Goal: Task Accomplishment & Management: Manage account settings

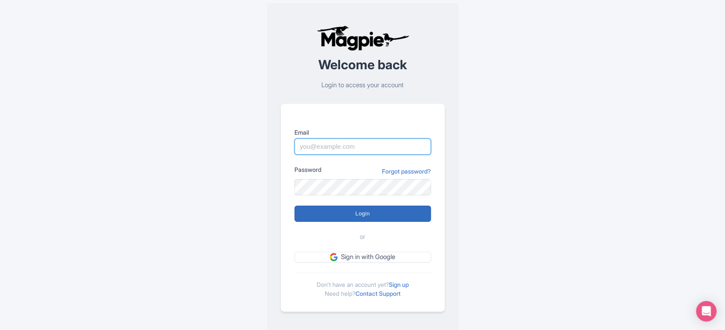
type input "sabrina@takewalks.com"
click at [414, 212] on input "Login" at bounding box center [363, 213] width 137 height 16
type input "Logging in..."
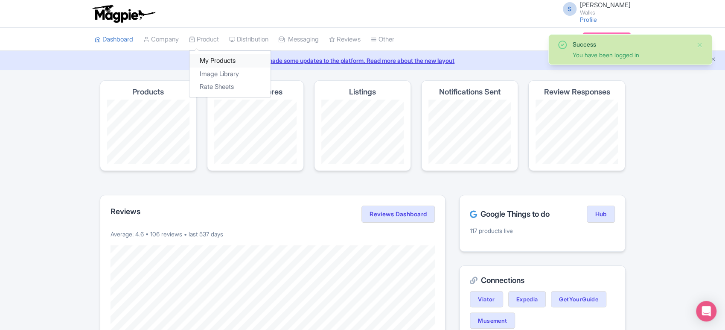
click at [216, 61] on link "My Products" at bounding box center [230, 60] width 81 height 13
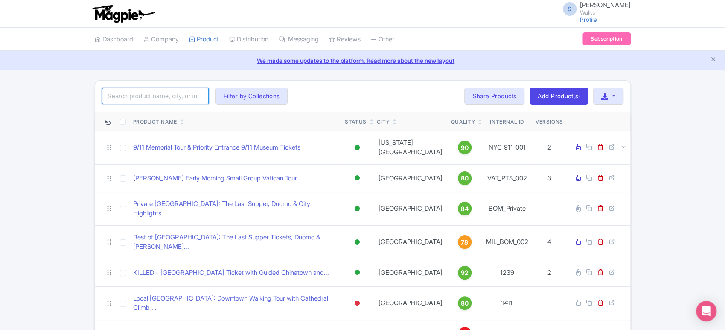
click at [181, 94] on input "search" at bounding box center [155, 96] width 107 height 16
type input "san juan"
click button "Search" at bounding box center [0, 0] width 0 height 0
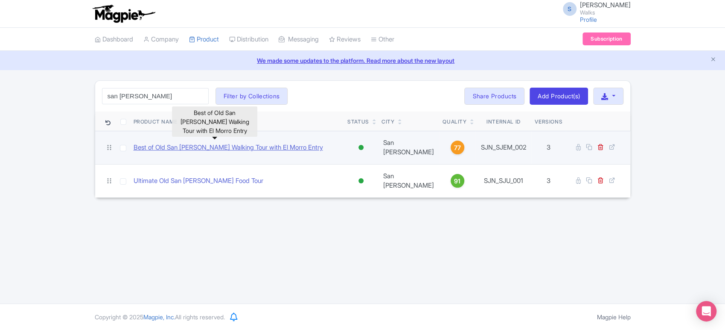
click at [203, 143] on link "Best of Old San [PERSON_NAME] Walking Tour with El Morro Entry" at bounding box center [229, 148] width 190 height 10
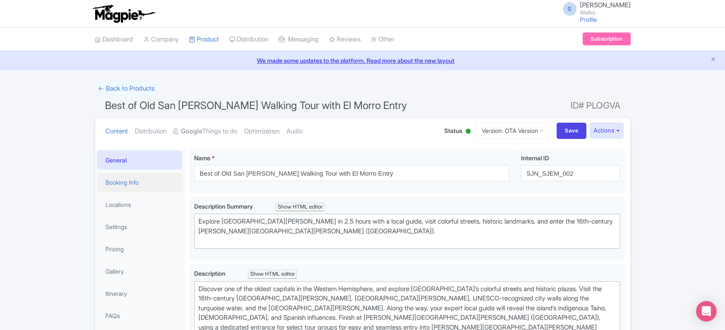
click at [136, 174] on link "Booking Info" at bounding box center [139, 182] width 85 height 19
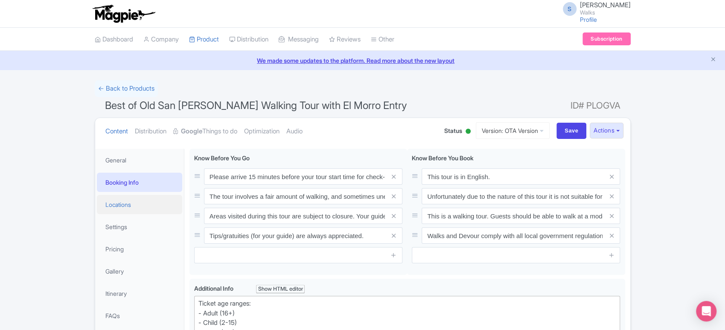
click at [135, 202] on link "Locations" at bounding box center [139, 204] width 85 height 19
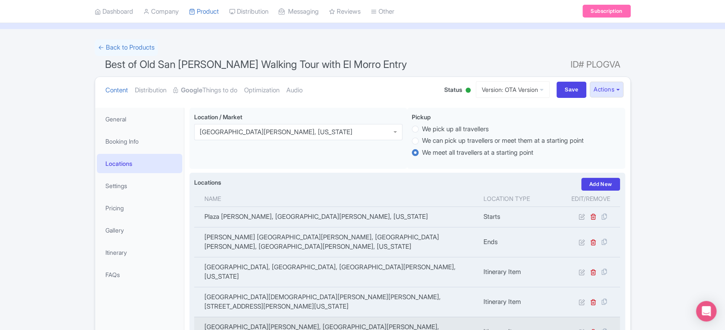
scroll to position [38, 0]
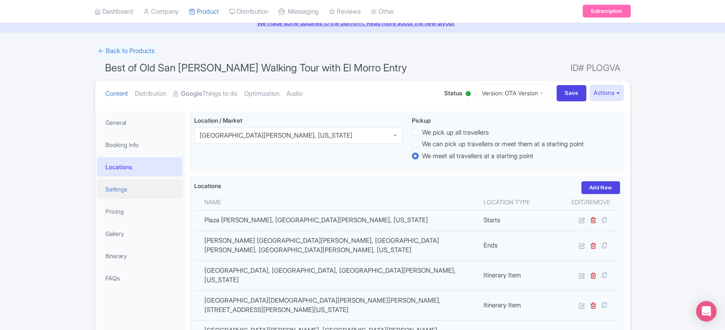
click at [126, 190] on link "Settings" at bounding box center [139, 188] width 85 height 19
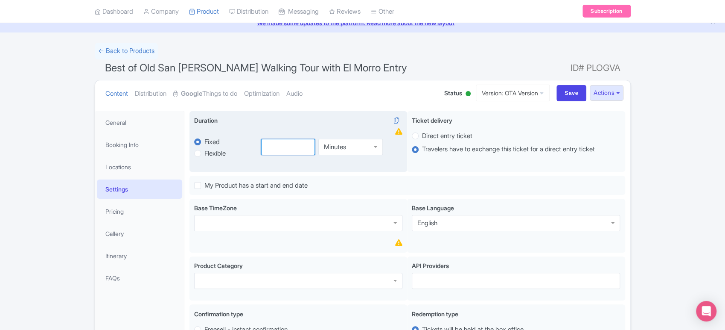
click at [269, 152] on input "number" at bounding box center [288, 147] width 54 height 16
type input "2"
type input "2.5"
click at [350, 148] on div "Minutes" at bounding box center [351, 145] width 64 height 16
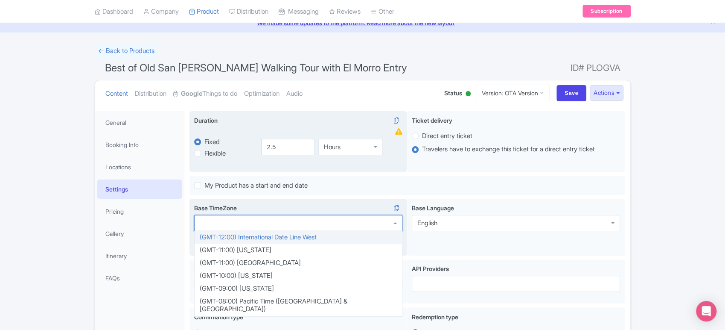
click at [313, 222] on div at bounding box center [298, 223] width 208 height 16
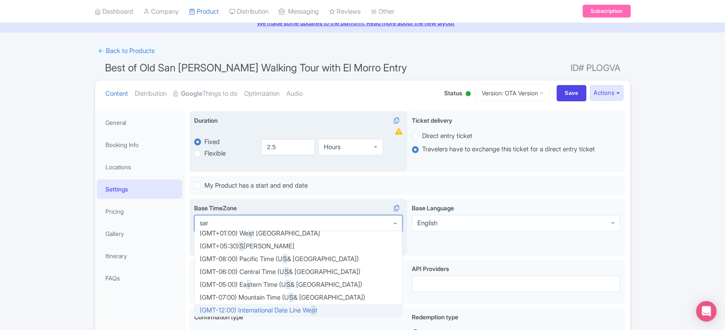
scroll to position [0, 0]
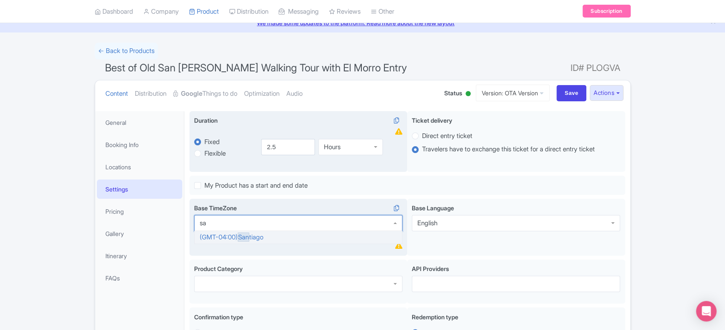
type input "s"
type input "puer"
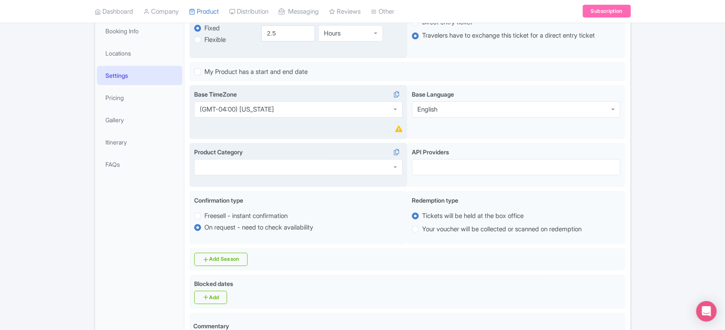
scroll to position [164, 0]
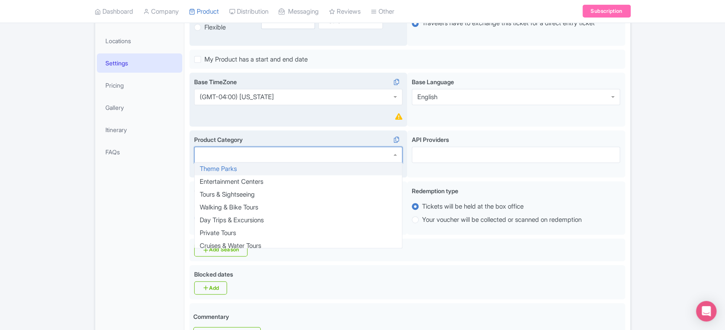
click at [335, 152] on div at bounding box center [298, 154] width 208 height 16
type input "tour"
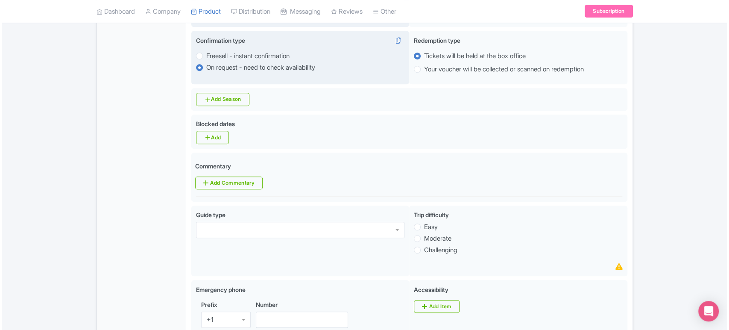
scroll to position [311, 0]
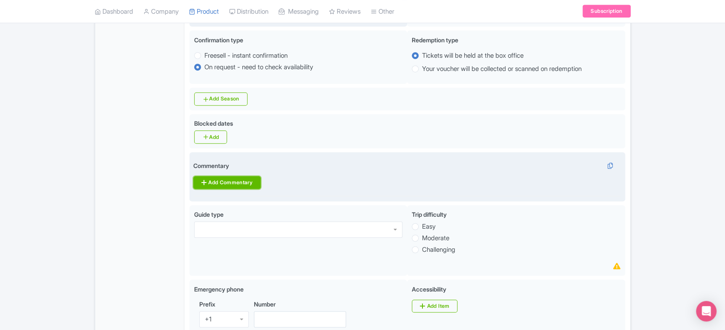
click at [224, 178] on link "Add Commentary" at bounding box center [226, 182] width 67 height 13
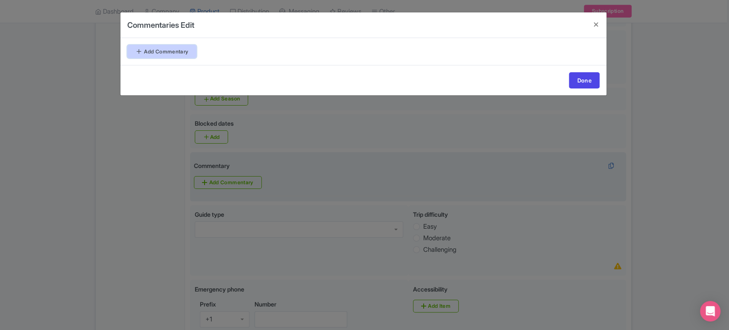
click at [187, 50] on link "Add Commentary" at bounding box center [161, 51] width 69 height 13
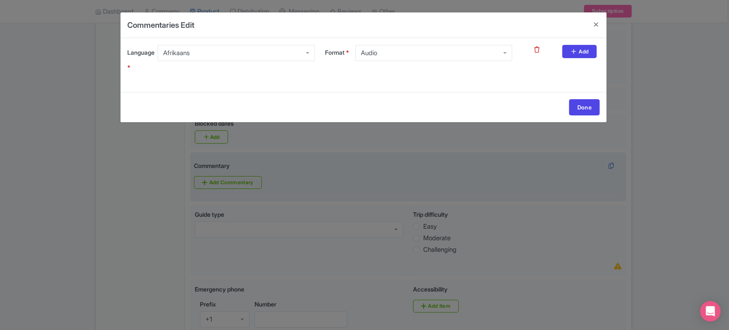
click at [279, 47] on div "Afrikaans" at bounding box center [236, 53] width 157 height 16
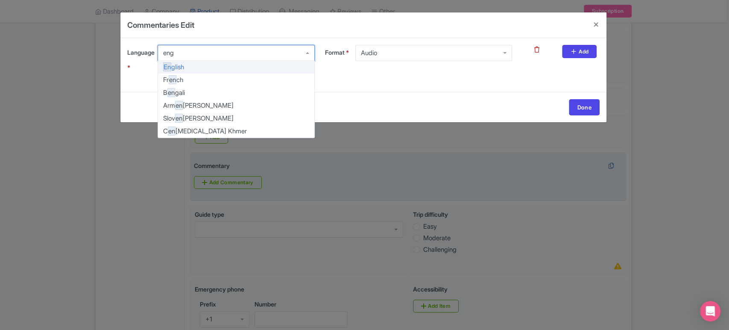
type input "engl"
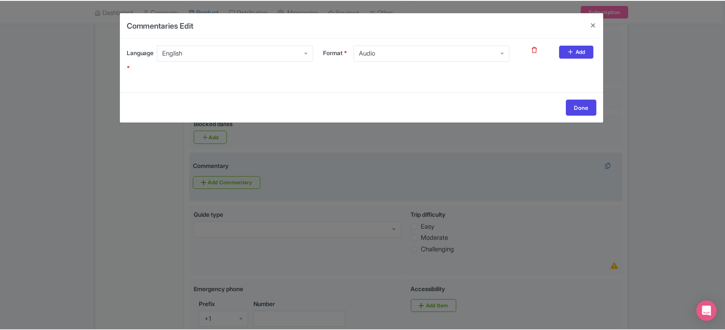
scroll to position [0, 0]
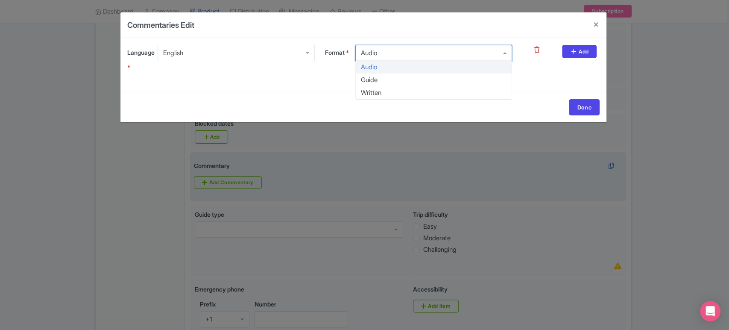
click at [388, 52] on div "Audio" at bounding box center [433, 53] width 157 height 16
click at [584, 111] on link "Done" at bounding box center [584, 107] width 31 height 16
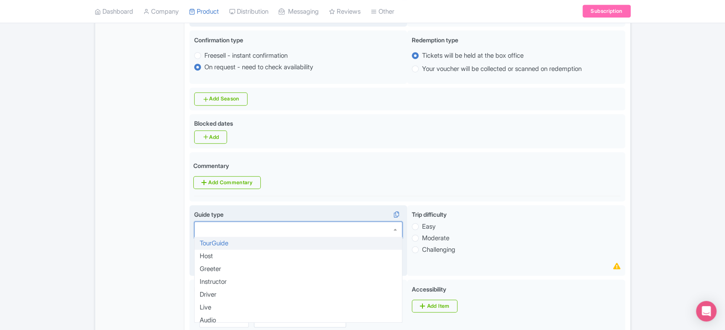
click at [329, 235] on div at bounding box center [298, 229] width 208 height 16
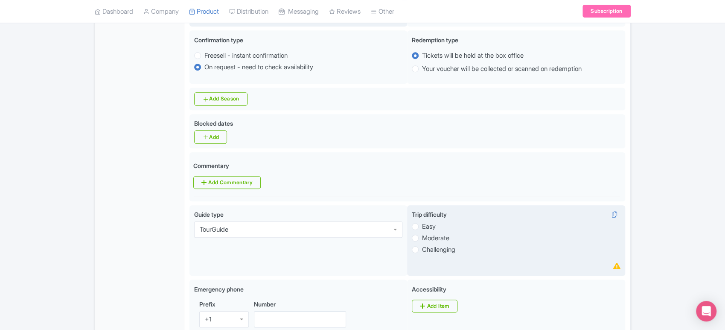
click at [422, 225] on label "Easy" at bounding box center [429, 227] width 14 height 10
click at [422, 225] on input "Easy" at bounding box center [426, 225] width 9 height 9
radio input "true"
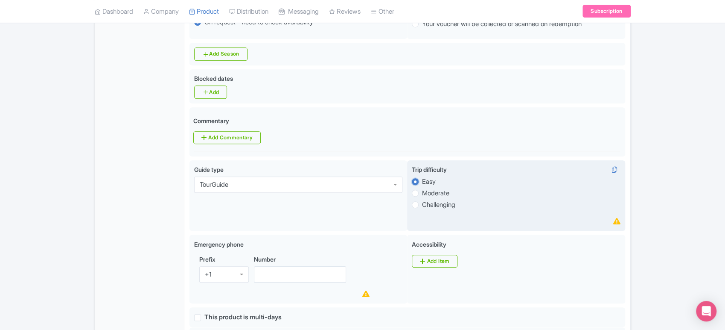
scroll to position [425, 0]
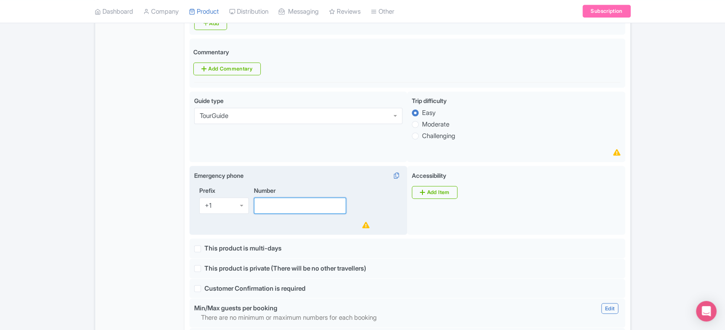
click at [304, 211] on input "Number" at bounding box center [300, 205] width 93 height 16
type input "[PHONE_NUMBER]"
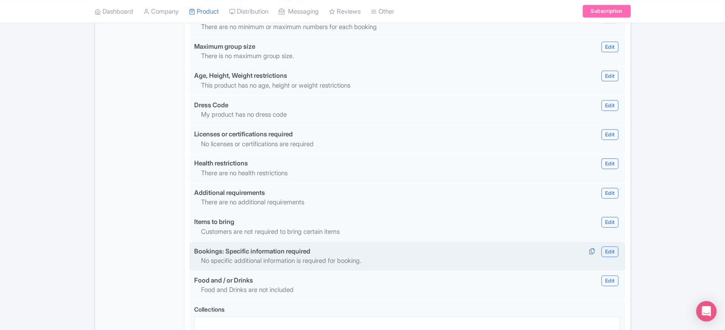
scroll to position [801, 0]
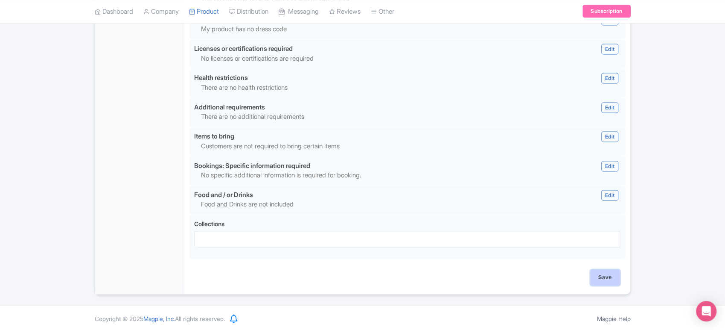
click at [608, 277] on input "Save" at bounding box center [606, 277] width 30 height 16
type input "Saving..."
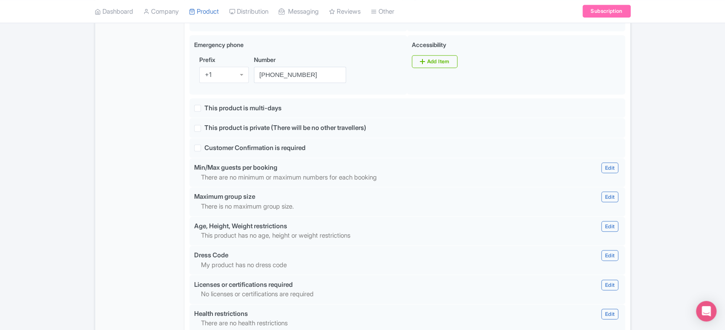
scroll to position [565, 0]
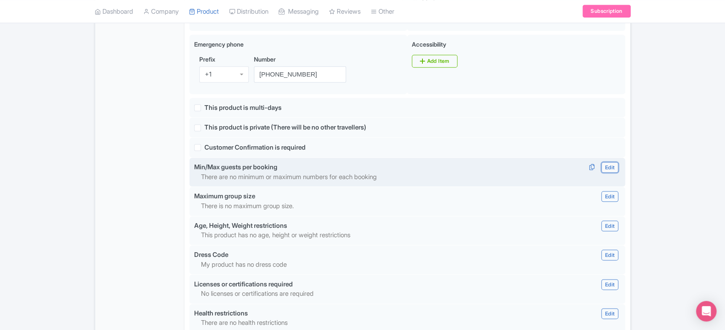
click at [603, 167] on link "Edit" at bounding box center [610, 167] width 17 height 11
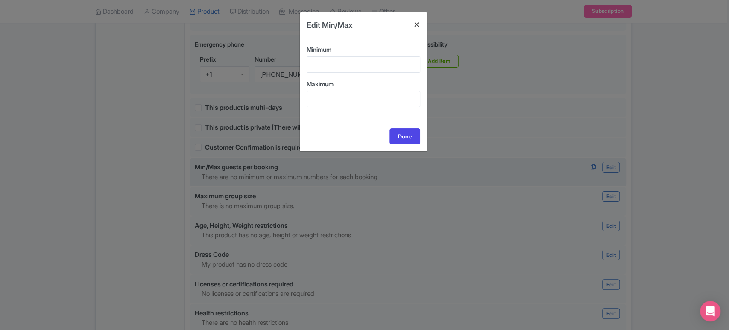
click at [417, 23] on h4 at bounding box center [417, 24] width 20 height 24
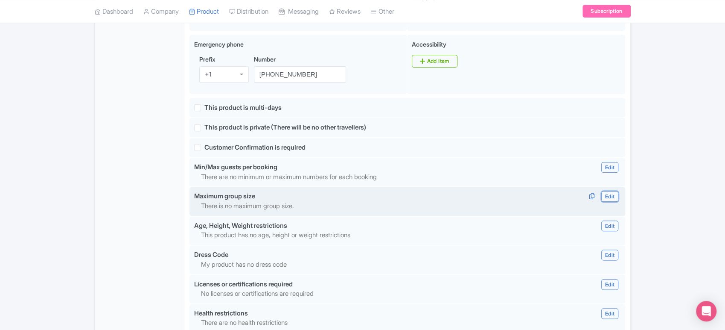
click at [606, 196] on link "Edit" at bounding box center [610, 196] width 17 height 11
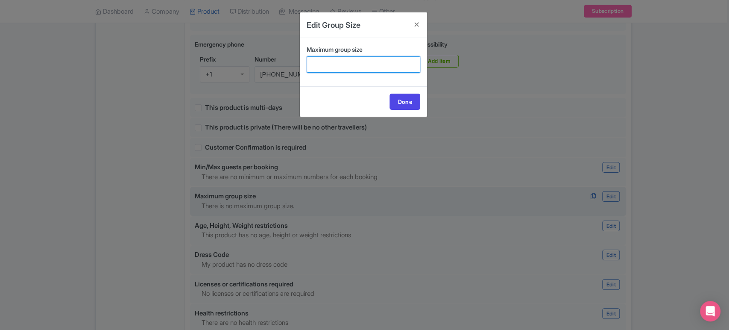
click at [354, 68] on input "Maximum group size" at bounding box center [364, 64] width 114 height 16
type input "15"
click at [404, 98] on link "Done" at bounding box center [404, 102] width 31 height 16
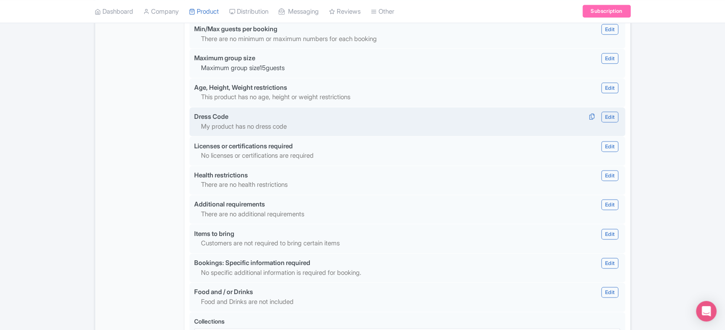
scroll to position [747, 0]
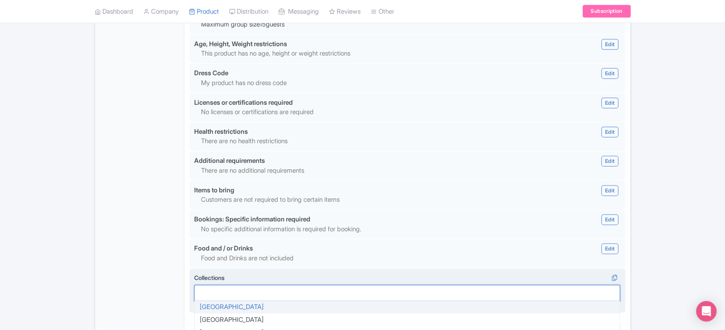
click at [404, 292] on div at bounding box center [407, 292] width 427 height 16
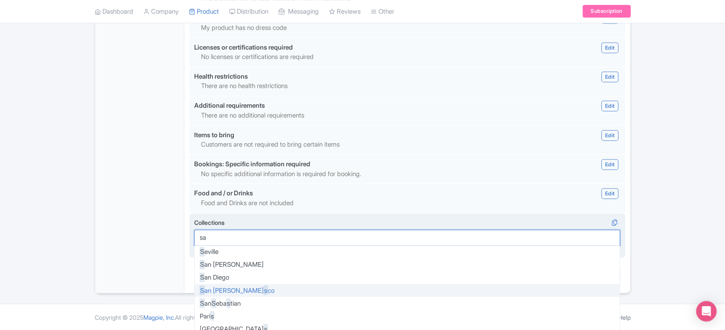
type input "san"
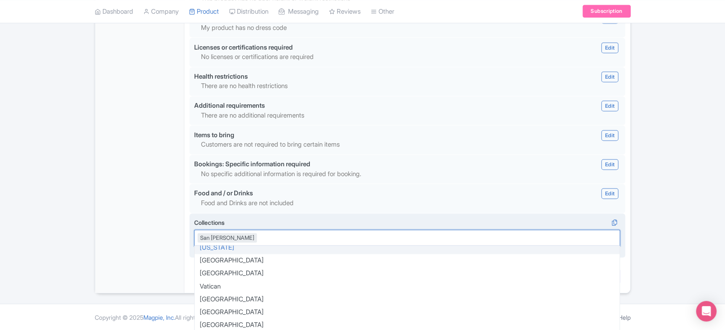
scroll to position [800, 0]
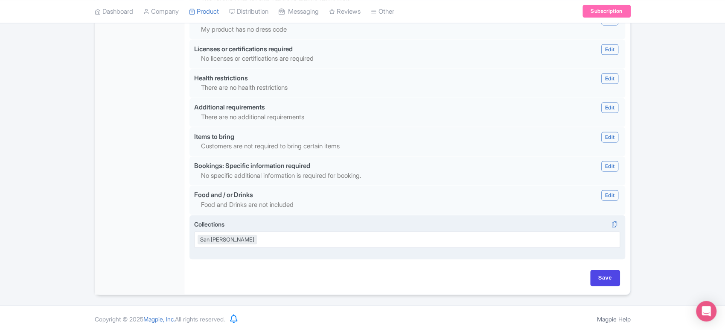
click at [603, 279] on input "Save" at bounding box center [606, 277] width 30 height 16
type input "Saving..."
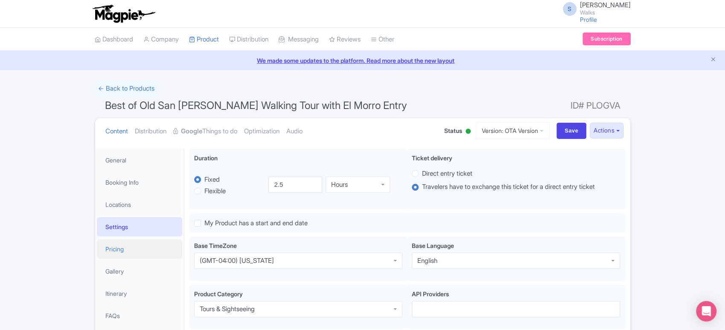
click at [143, 245] on link "Pricing" at bounding box center [139, 248] width 85 height 19
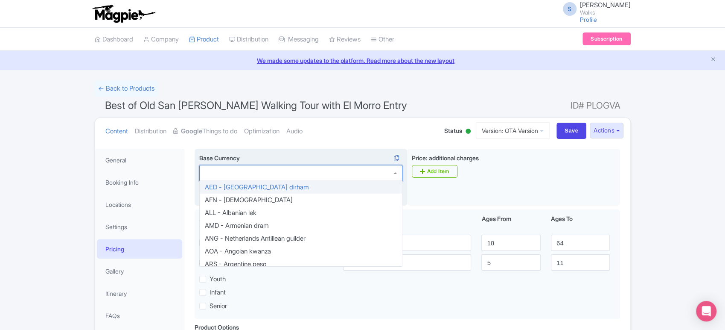
click at [297, 176] on div at bounding box center [300, 173] width 203 height 16
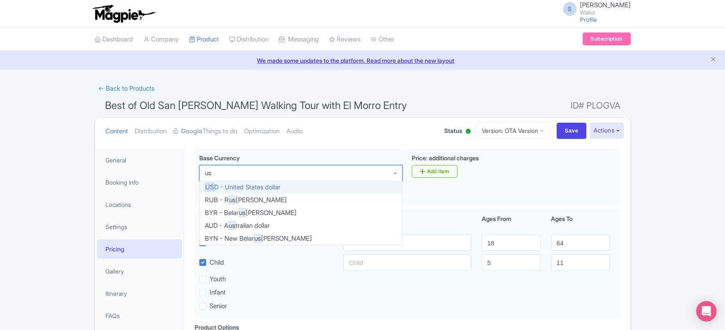
type input "usd"
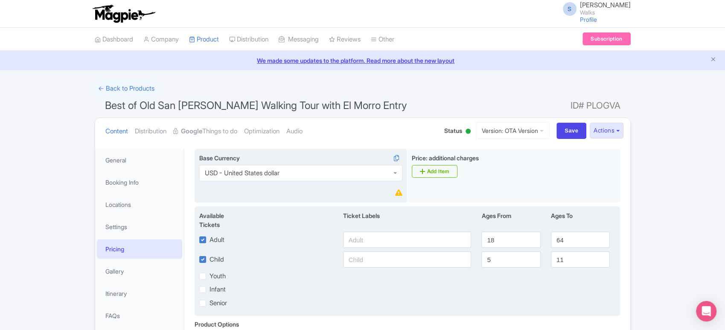
scroll to position [102, 0]
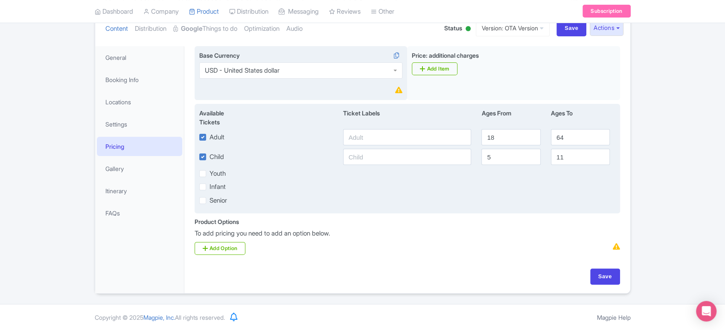
click at [210, 185] on label "Infant" at bounding box center [218, 187] width 16 height 10
click at [210, 185] on input "Infant" at bounding box center [213, 184] width 6 height 6
checkbox input "true"
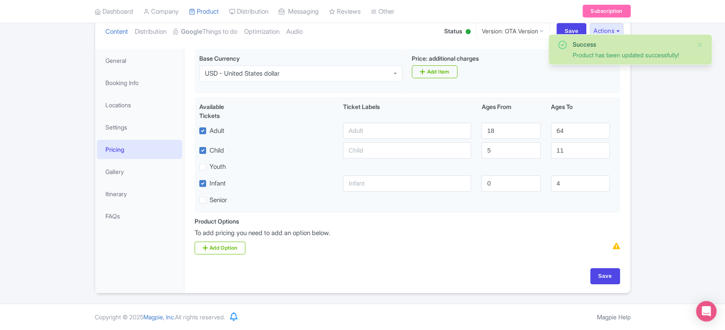
scroll to position [99, 0]
click at [495, 135] on input "18" at bounding box center [511, 131] width 59 height 16
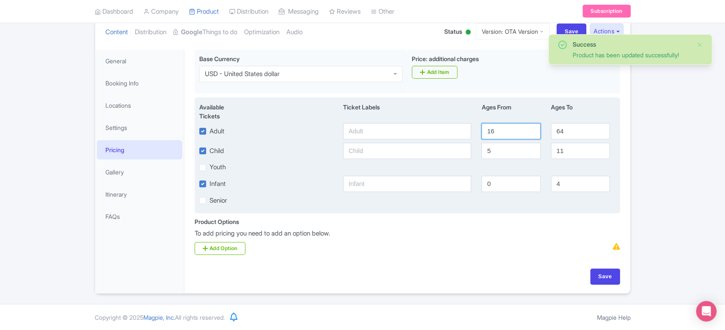
type input "16"
click at [570, 136] on input "64" at bounding box center [580, 131] width 59 height 16
type input "99"
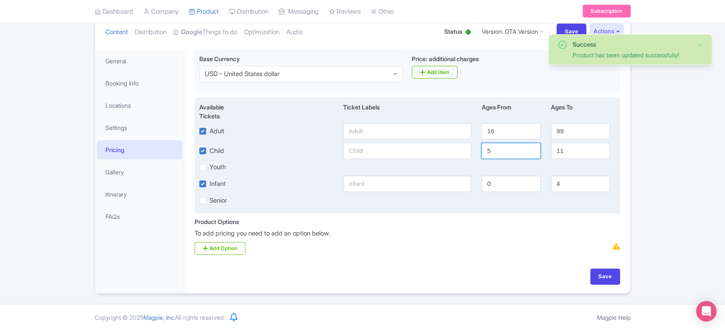
click at [516, 150] on input "5" at bounding box center [511, 151] width 59 height 16
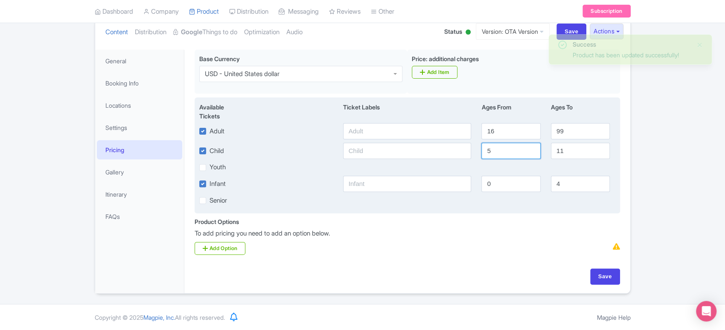
click at [516, 150] on input "5" at bounding box center [511, 151] width 59 height 16
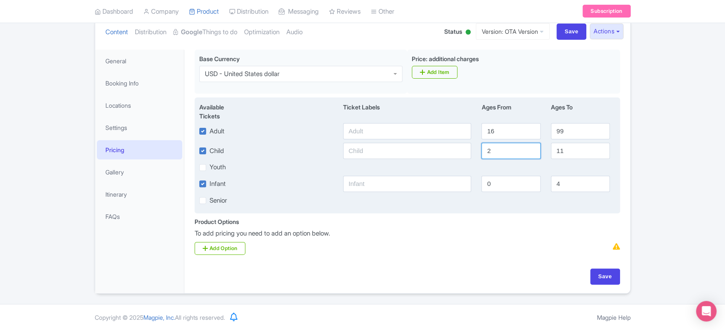
type input "2"
click at [573, 143] on input "11" at bounding box center [580, 151] width 59 height 16
type input "15"
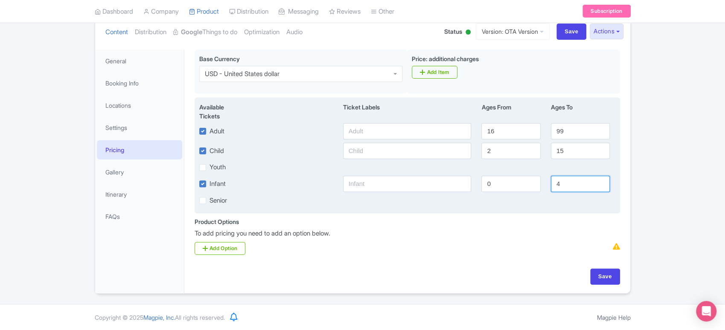
click at [567, 181] on input "4" at bounding box center [580, 183] width 59 height 16
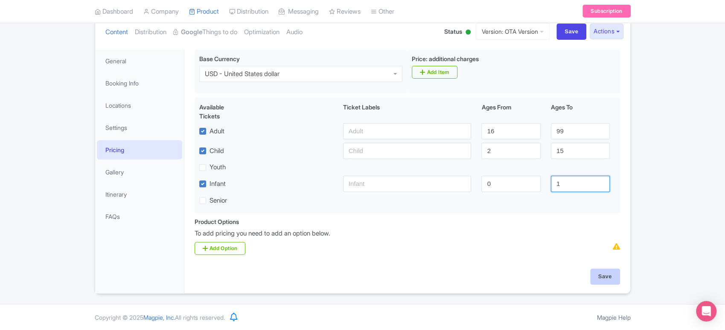
type input "1"
click at [609, 276] on input "Save" at bounding box center [606, 276] width 30 height 16
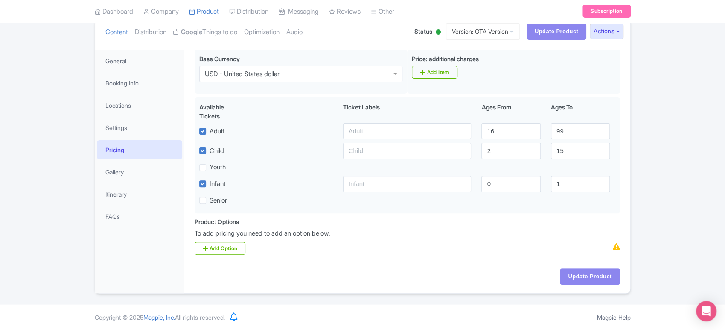
type input "Update Product"
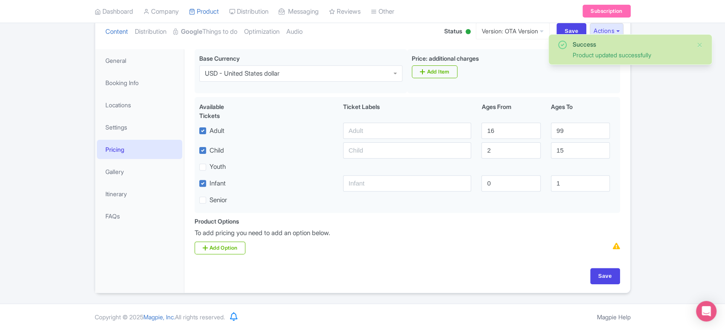
scroll to position [99, 0]
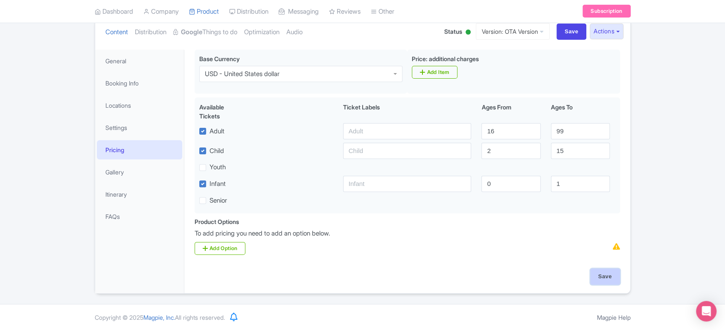
click at [594, 274] on input "Save" at bounding box center [606, 276] width 30 height 16
type input "Saving..."
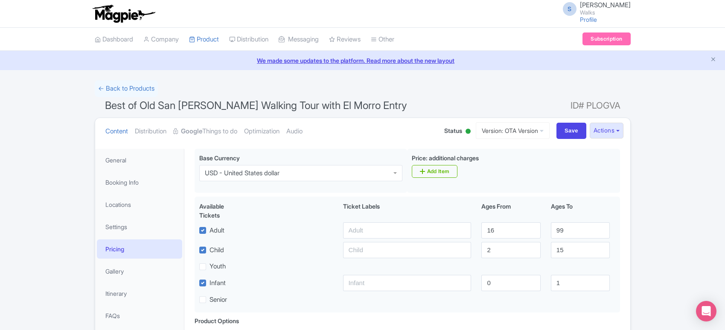
scroll to position [99, 0]
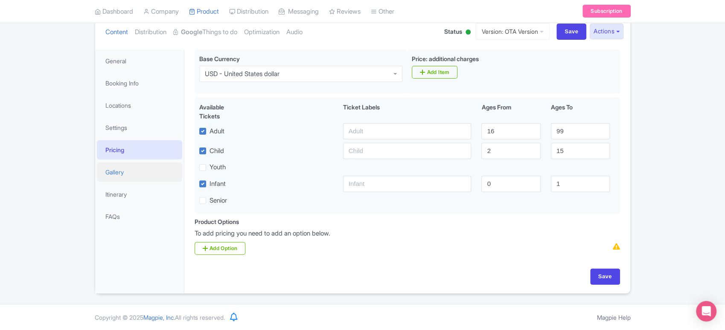
click at [140, 165] on link "Gallery" at bounding box center [139, 171] width 85 height 19
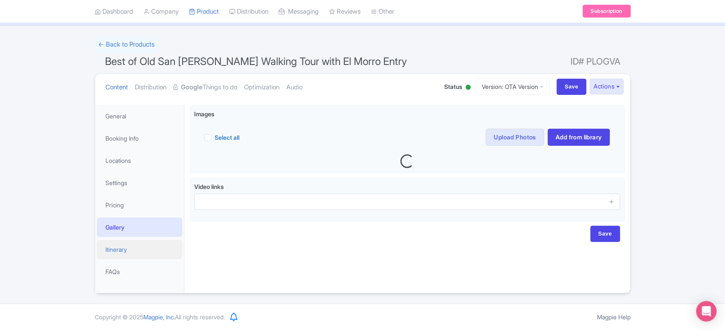
scroll to position [44, 0]
click at [132, 194] on li "Pricing" at bounding box center [139, 205] width 89 height 23
drag, startPoint x: 123, startPoint y: 259, endPoint x: 130, endPoint y: 251, distance: 10.3
click at [130, 251] on li "Itinerary" at bounding box center [139, 249] width 89 height 23
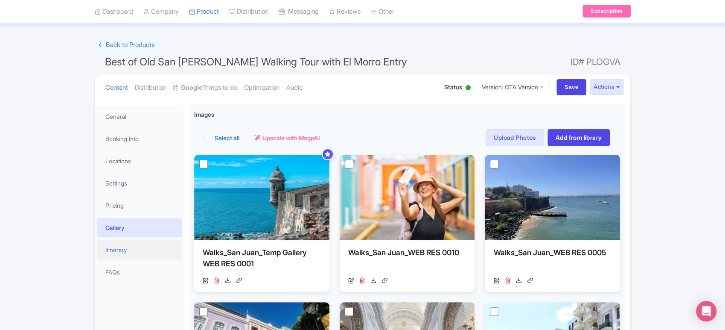
click at [130, 251] on link "Itinerary" at bounding box center [139, 249] width 85 height 19
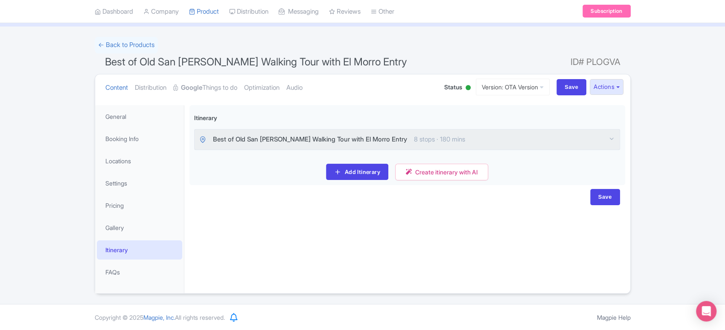
scroll to position [0, 0]
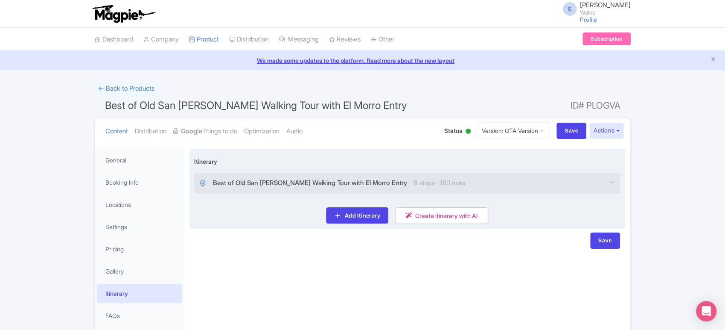
click at [603, 186] on div "Best of Old San [PERSON_NAME] Walking Tour with El Morro Entry 8 stops · 180 mi…" at bounding box center [408, 183] width 426 height 20
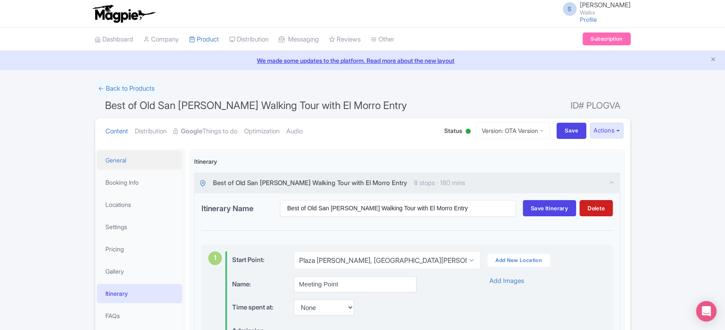
click at [137, 160] on link "General" at bounding box center [139, 159] width 85 height 19
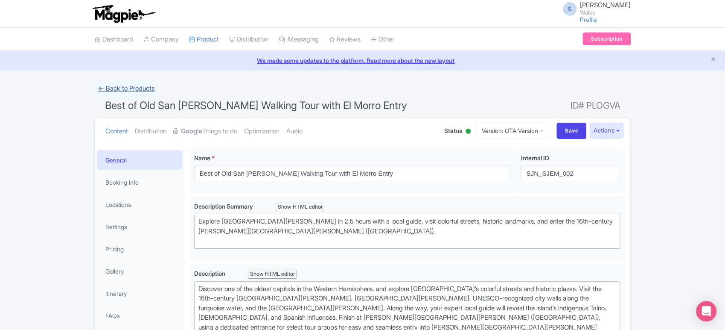
click at [140, 91] on link "← Back to Products" at bounding box center [126, 88] width 63 height 17
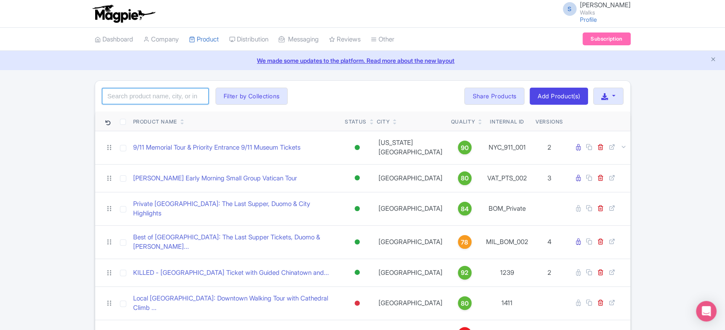
click at [184, 98] on input "search" at bounding box center [155, 96] width 107 height 16
type input "і"
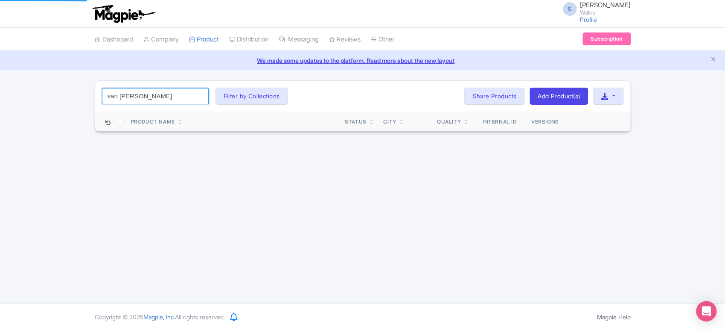
type input "san [PERSON_NAME]"
click button "Search" at bounding box center [0, 0] width 0 height 0
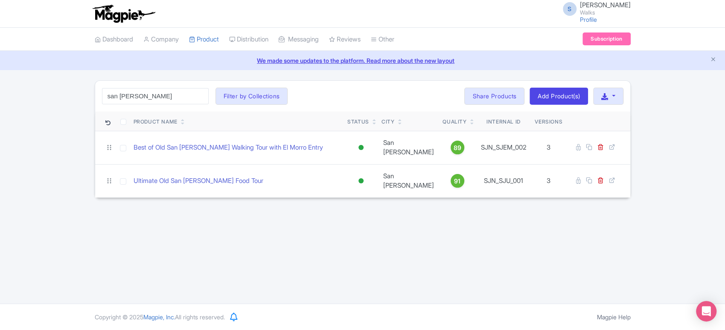
click at [365, 102] on div "san [PERSON_NAME] Search Filter by Collections [GEOGRAPHIC_DATA] [GEOGRAPHIC_DA…" at bounding box center [362, 96] width 535 height 31
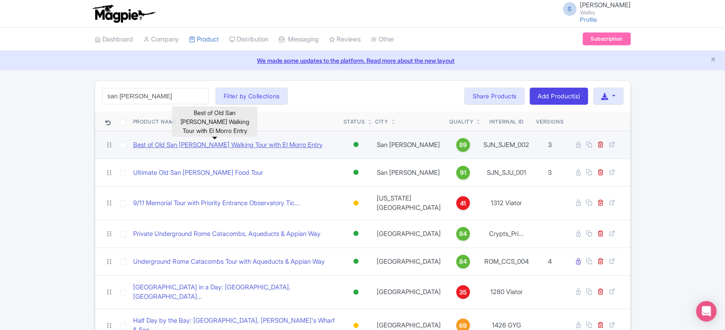
click at [262, 146] on link "Best of Old San [PERSON_NAME] Walking Tour with El Morro Entry" at bounding box center [228, 145] width 190 height 10
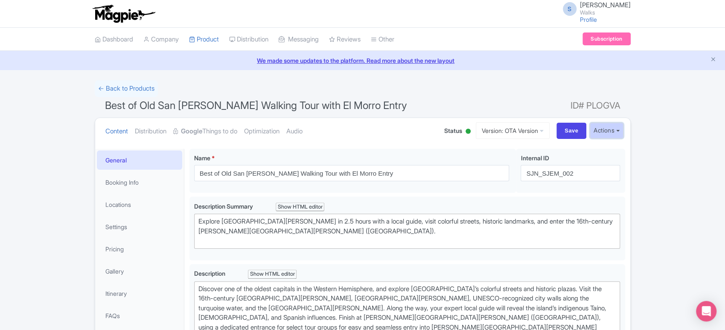
click at [600, 132] on button "Actions" at bounding box center [607, 131] width 34 height 16
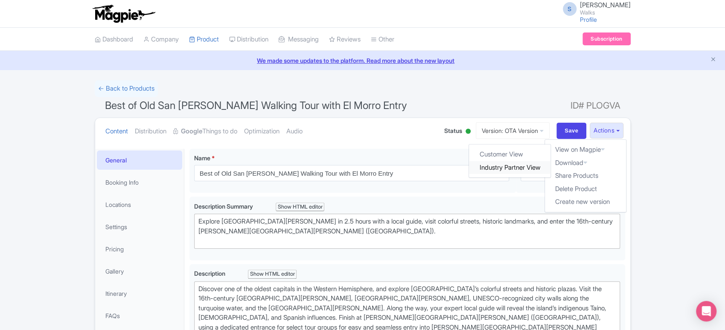
click at [504, 165] on link "Industry Partner View" at bounding box center [510, 167] width 82 height 13
